Goal: Find contact information: Obtain details needed to contact an individual or organization

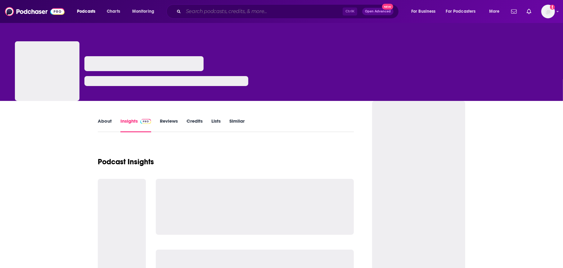
click at [223, 16] on input "Search podcasts, credits, & more..." at bounding box center [262, 12] width 159 height 10
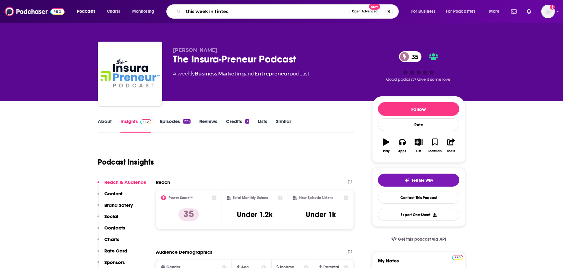
type input "this week in [GEOGRAPHIC_DATA]"
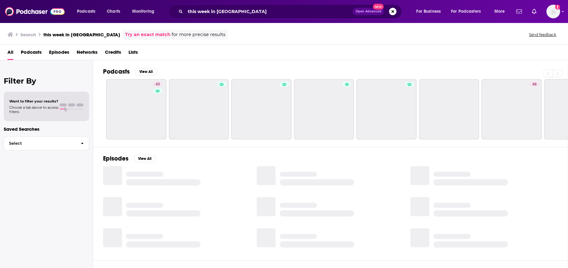
click at [35, 51] on span "Podcasts" at bounding box center [31, 53] width 21 height 13
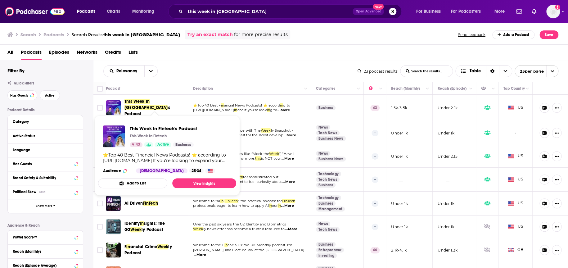
click at [145, 107] on span "This Week in [GEOGRAPHIC_DATA]" at bounding box center [145, 104] width 43 height 11
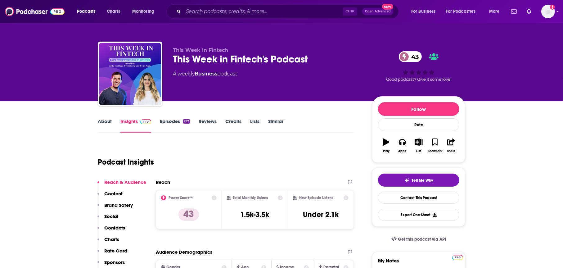
click at [118, 228] on p "Contacts" at bounding box center [114, 228] width 21 height 6
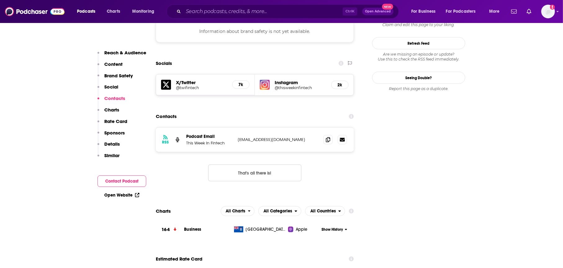
scroll to position [563, 0]
drag, startPoint x: 341, startPoint y: 116, endPoint x: 341, endPoint y: 136, distance: 19.9
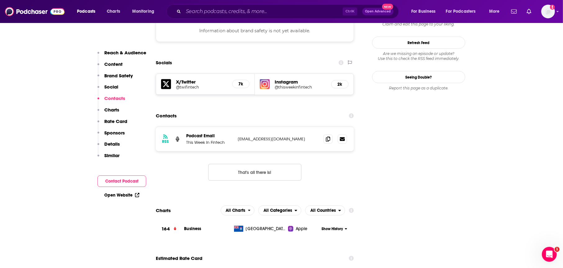
click at [341, 137] on icon at bounding box center [342, 139] width 5 height 4
